Goal: Task Accomplishment & Management: Manage account settings

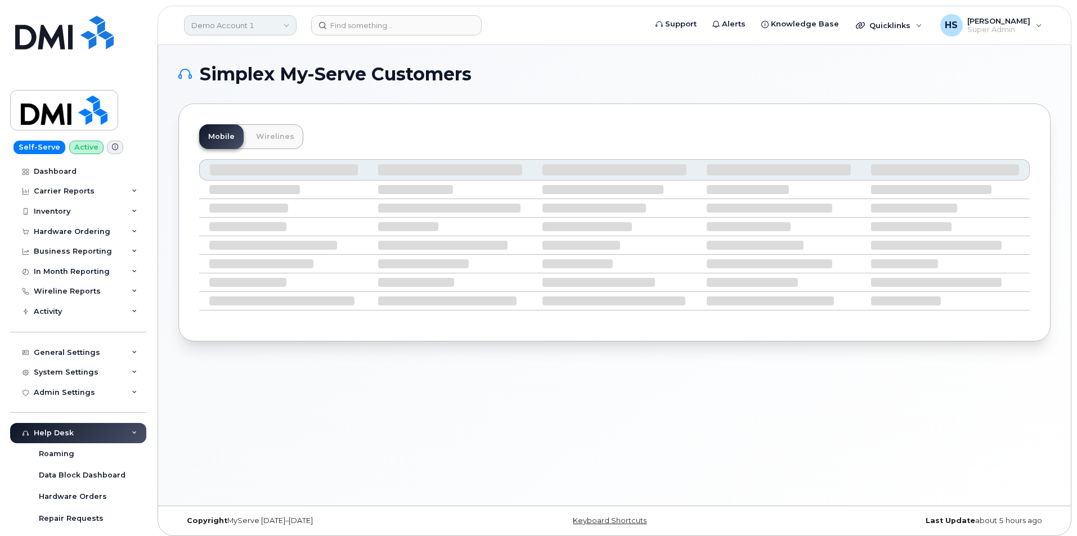
click at [216, 24] on link "Demo Account 1" at bounding box center [240, 25] width 112 height 20
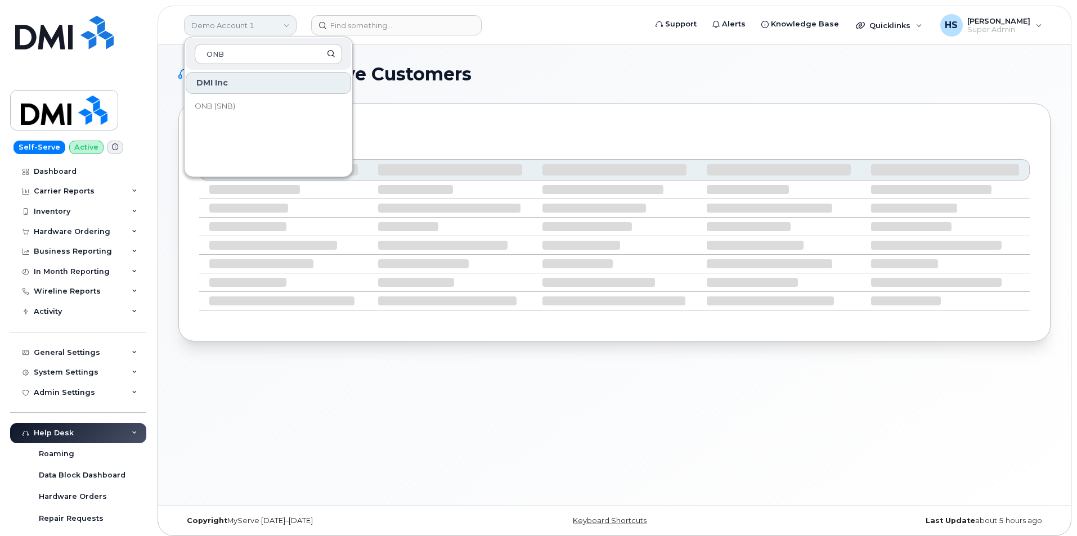
type input "ONB"
click at [209, 103] on span "ONB (SNB)" at bounding box center [215, 106] width 40 height 11
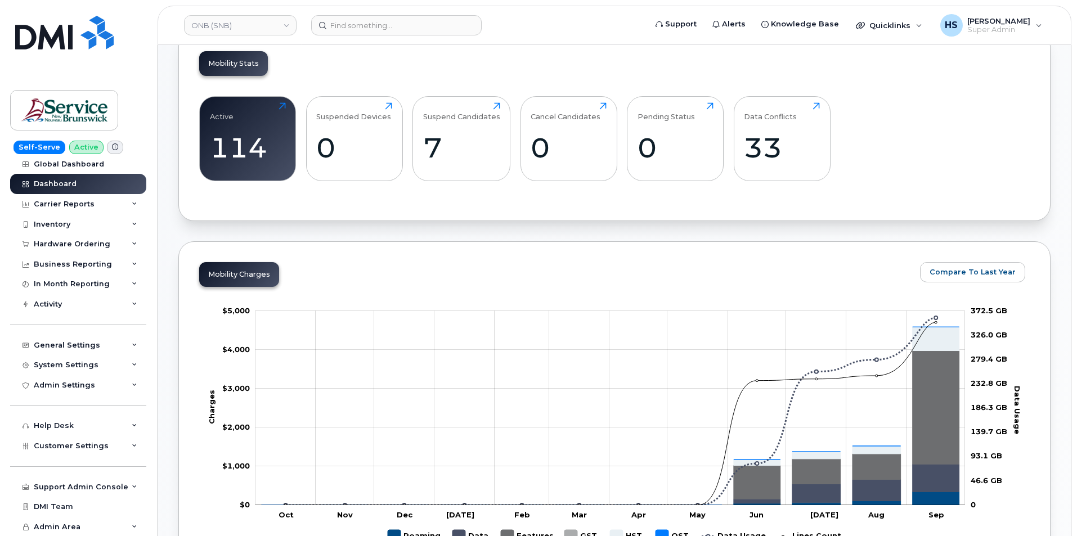
scroll to position [337, 0]
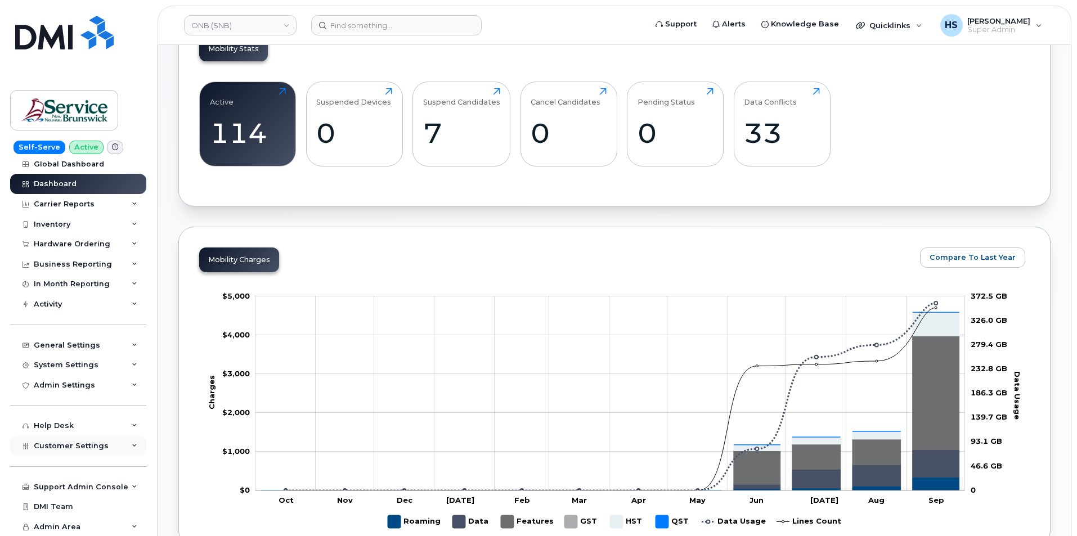
click at [101, 448] on span "Customer Settings" at bounding box center [71, 446] width 75 height 8
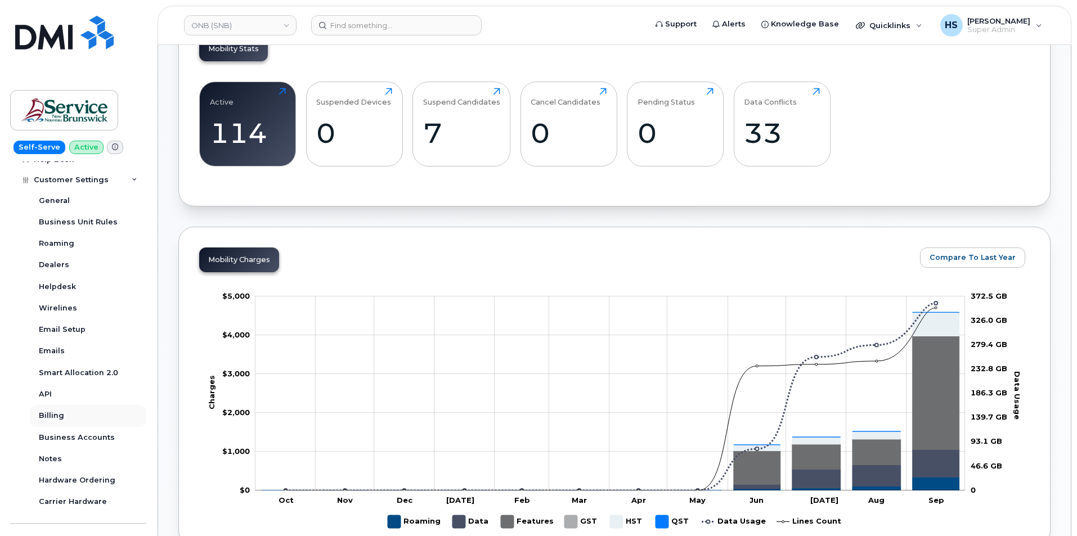
scroll to position [289, 0]
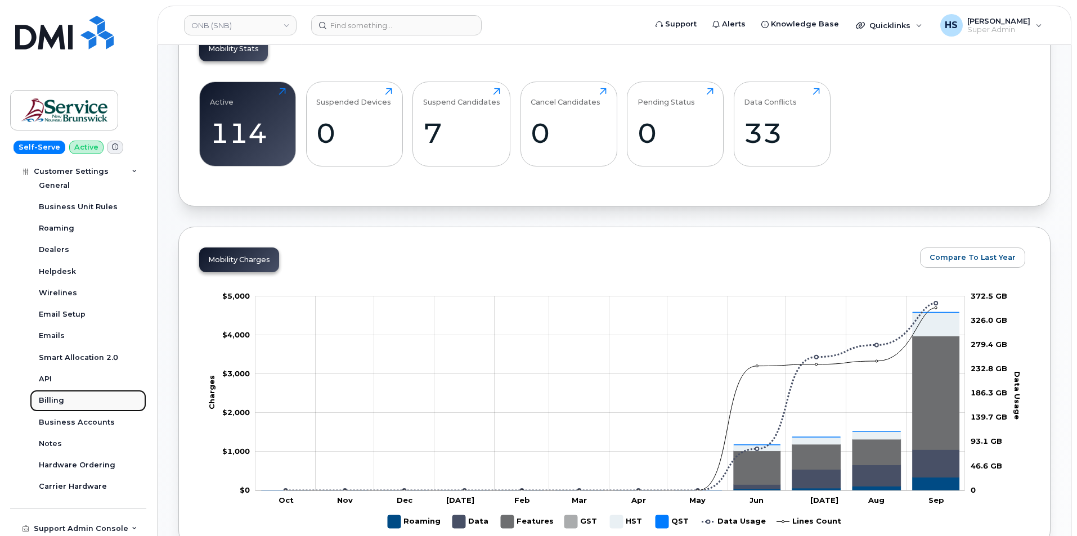
click at [54, 397] on div "Billing" at bounding box center [51, 400] width 25 height 10
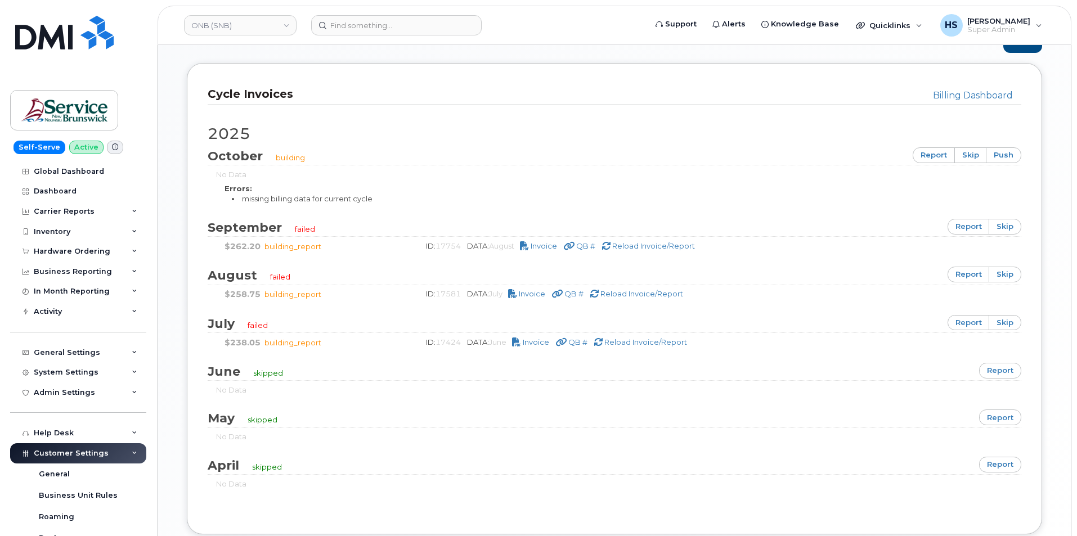
scroll to position [731, 0]
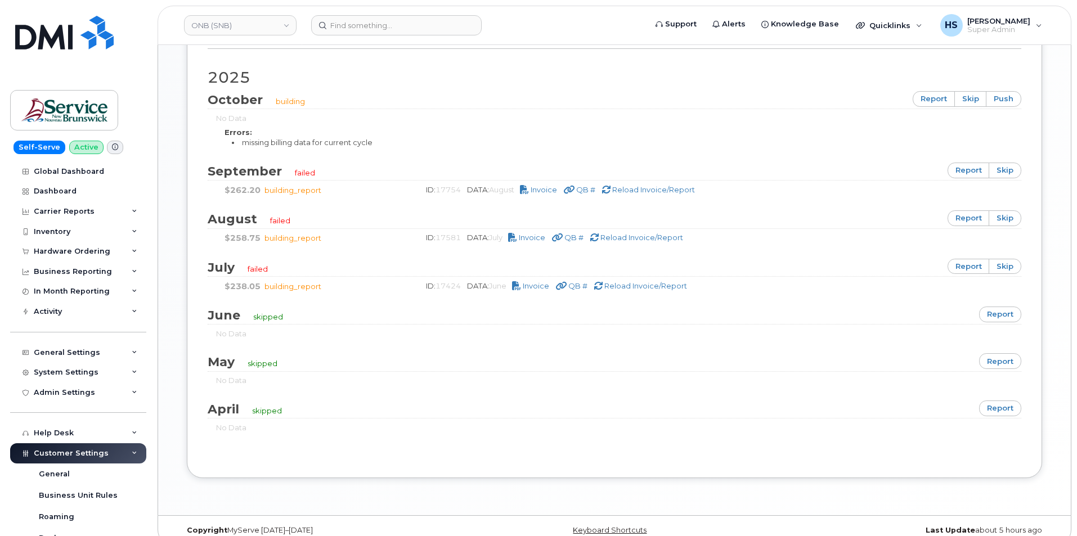
click at [289, 289] on span "building_report" at bounding box center [292, 286] width 57 height 9
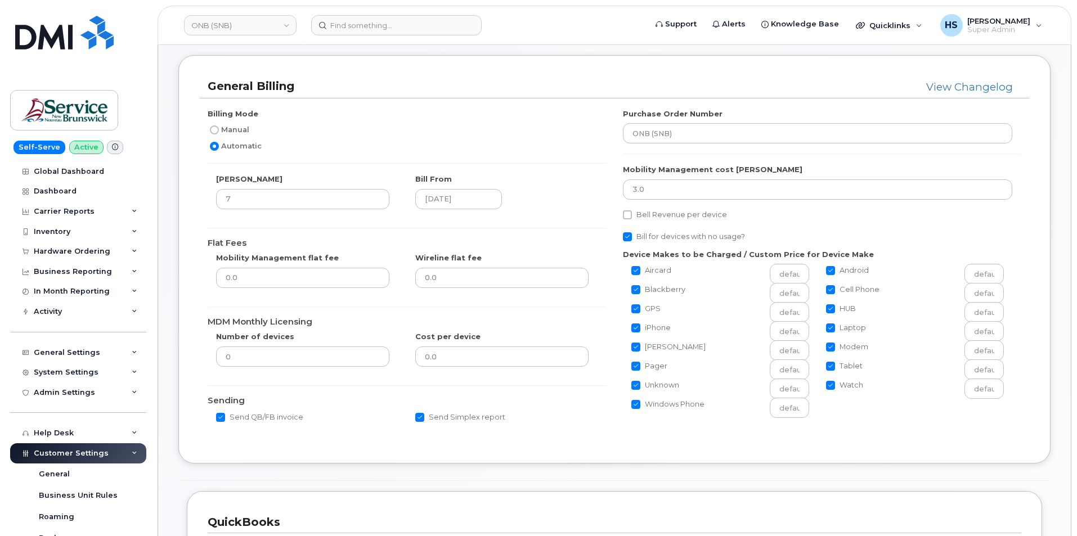
scroll to position [0, 0]
